Goal: Browse casually

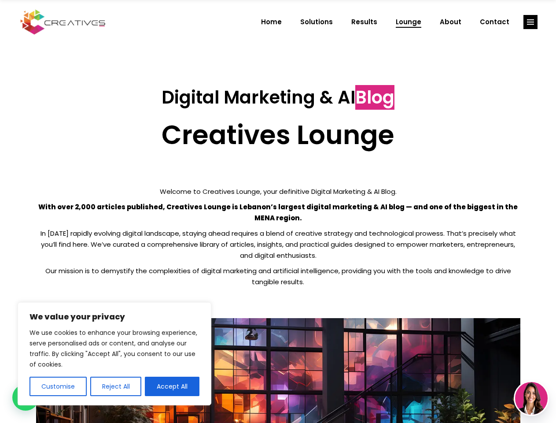
click at [278, 211] on p "With over 2,000 articles published, Creatives Lounge is Lebanon’s largest digit…" at bounding box center [278, 212] width 485 height 22
click at [58, 386] on button "Customise" at bounding box center [58, 386] width 57 height 19
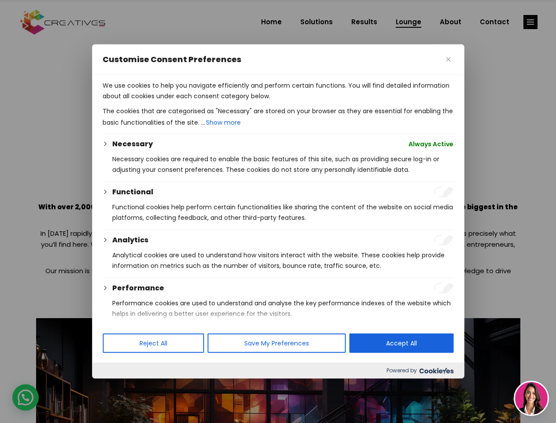
click at [115, 386] on div at bounding box center [278, 211] width 556 height 423
click at [531, 22] on div at bounding box center [278, 211] width 556 height 423
click at [532, 398] on img at bounding box center [531, 398] width 33 height 33
